Goal: Navigation & Orientation: Find specific page/section

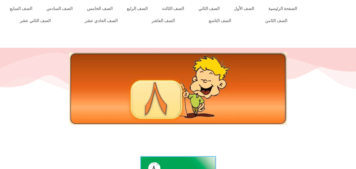
click at [241, 128] on div at bounding box center [178, 100] width 356 height 64
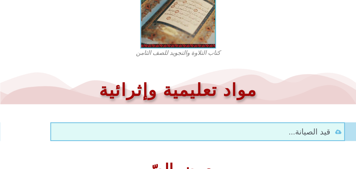
scroll to position [216, 0]
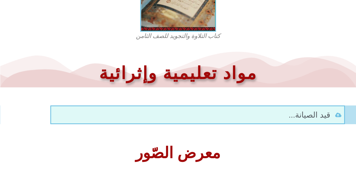
click at [241, 128] on div at bounding box center [178, 133] width 350 height 13
click at [266, 141] on div at bounding box center [178, 133] width 356 height 18
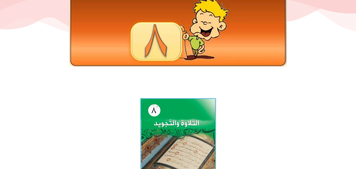
scroll to position [58, 0]
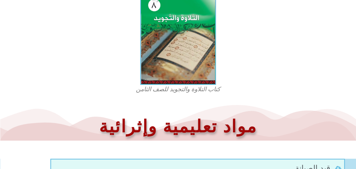
scroll to position [163, 0]
